Goal: Information Seeking & Learning: Learn about a topic

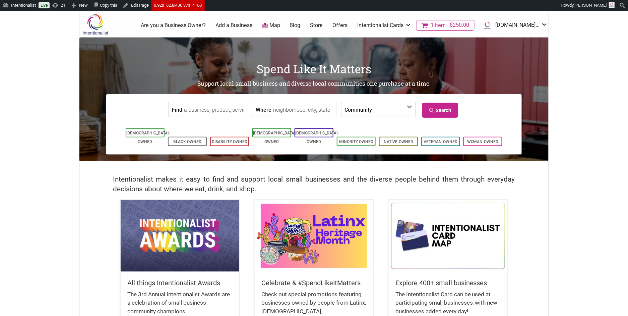
click at [300, 23] on link "Blog" at bounding box center [295, 25] width 11 height 7
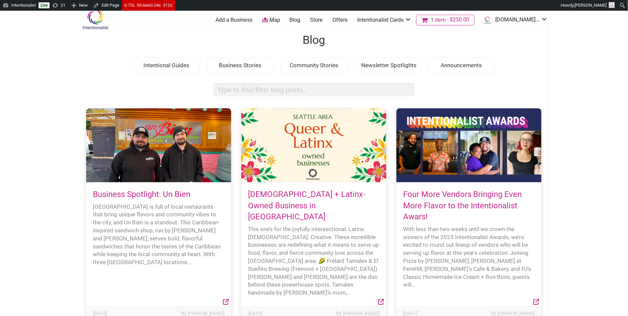
scroll to position [8, 0]
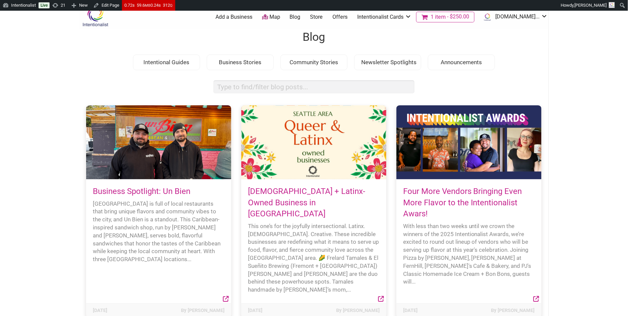
click at [467, 199] on link "Four More Vendors Bringing Even More Flavor to the Intentionalist Awars!" at bounding box center [462, 203] width 119 height 32
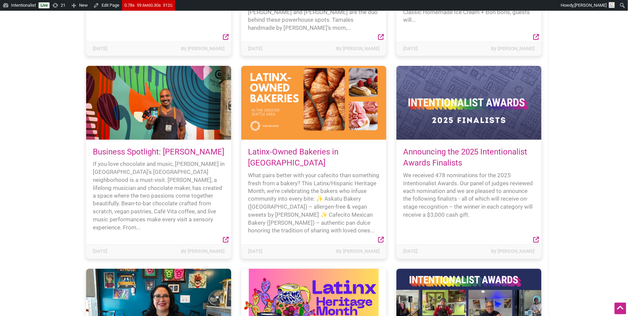
scroll to position [293, 0]
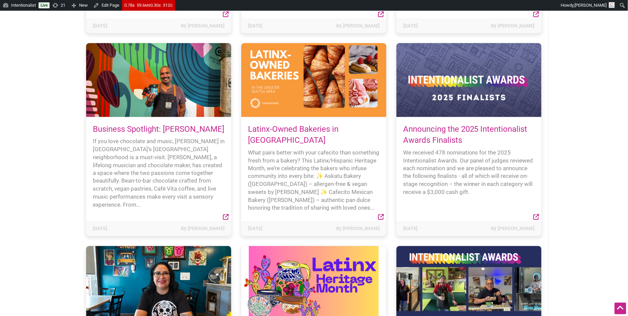
click at [425, 125] on link "Announcing the 2025 Intentionalist Awards Finalists" at bounding box center [465, 135] width 124 height 21
